Goal: Download file/media

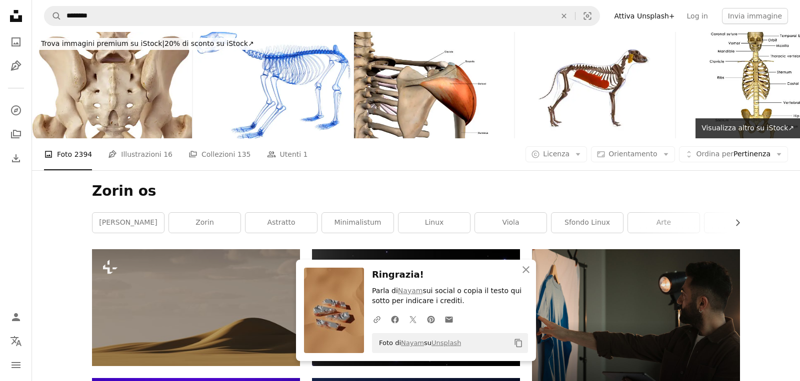
scroll to position [399, 0]
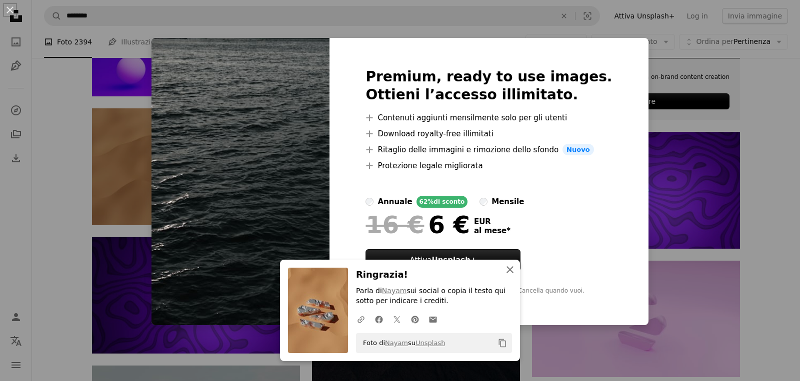
click at [508, 270] on icon "An X shape" at bounding box center [510, 270] width 12 height 12
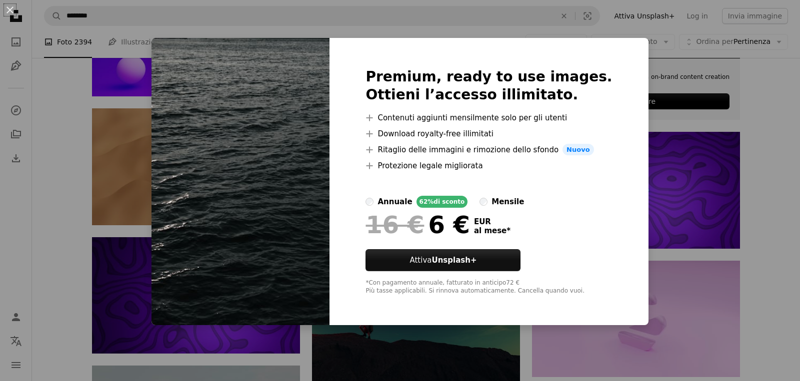
click at [692, 66] on div "An X shape Premium, ready to use images. Ottieni l’accesso illimitato. A plus s…" at bounding box center [400, 190] width 800 height 381
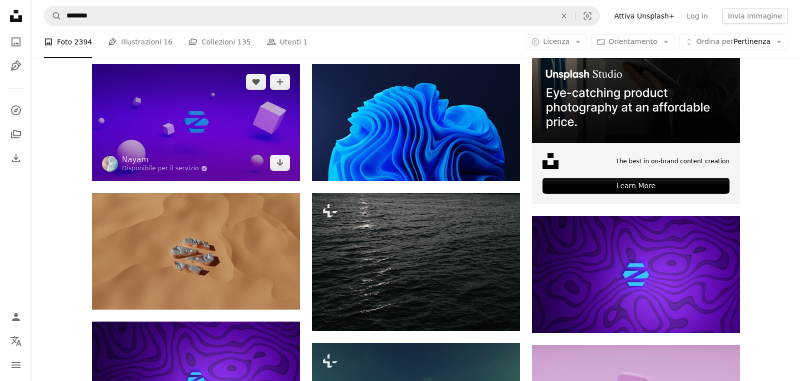
scroll to position [182, 0]
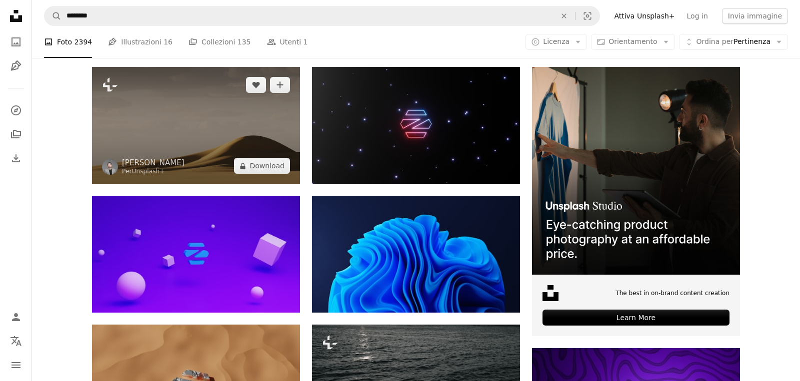
click at [205, 134] on img at bounding box center [196, 125] width 208 height 117
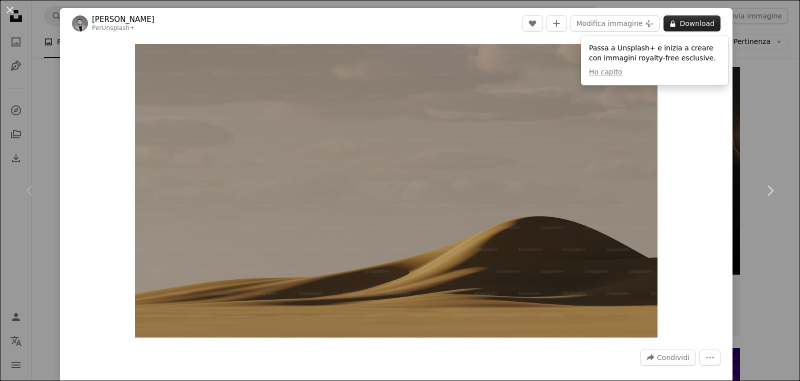
click at [688, 21] on button "A lock Download" at bounding box center [691, 23] width 57 height 16
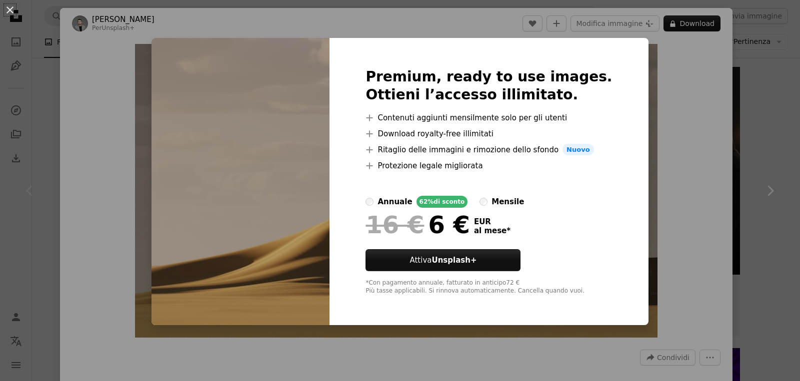
click at [649, 66] on div "An X shape Premium, ready to use images. Ottieni l’accesso illimitato. A plus s…" at bounding box center [400, 190] width 800 height 381
